Goal: Obtain resource: Download file/media

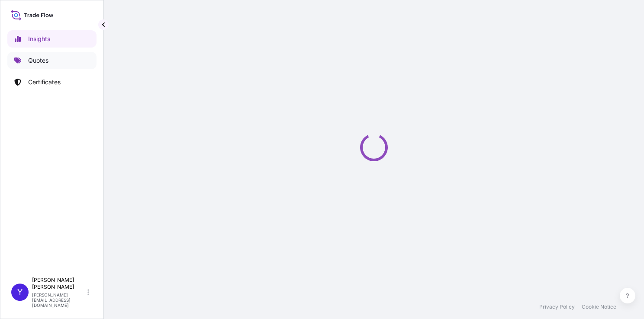
select select "2025"
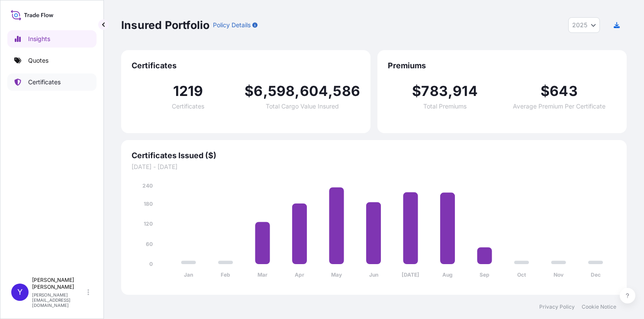
click at [55, 83] on p "Certificates" at bounding box center [44, 82] width 32 height 9
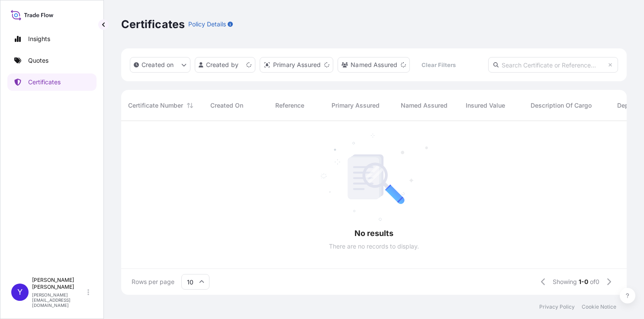
scroll to position [7, 7]
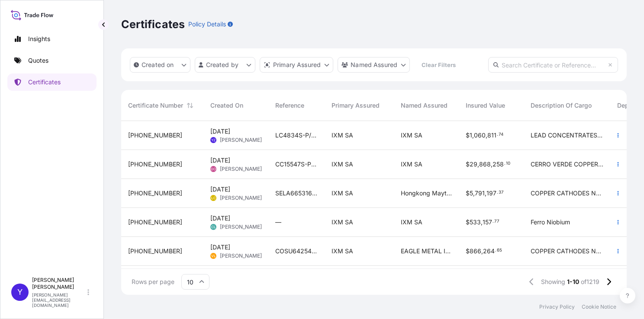
click at [246, 129] on span "17 Sep 2025 YZ Yoko Zhang" at bounding box center [235, 135] width 51 height 16
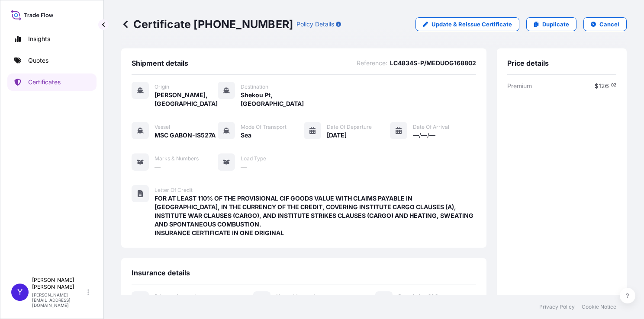
scroll to position [161, 0]
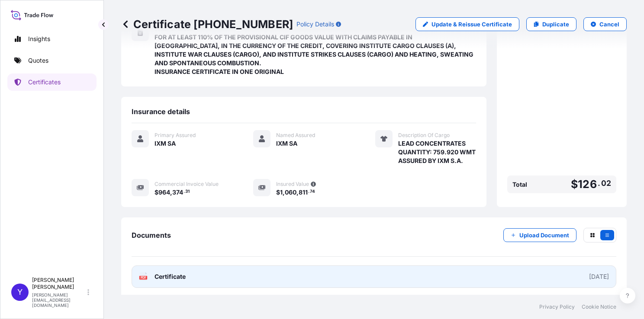
click at [383, 276] on link "PDF Certificate 2025-09-03" at bounding box center [374, 277] width 484 height 22
